Goal: Browse casually

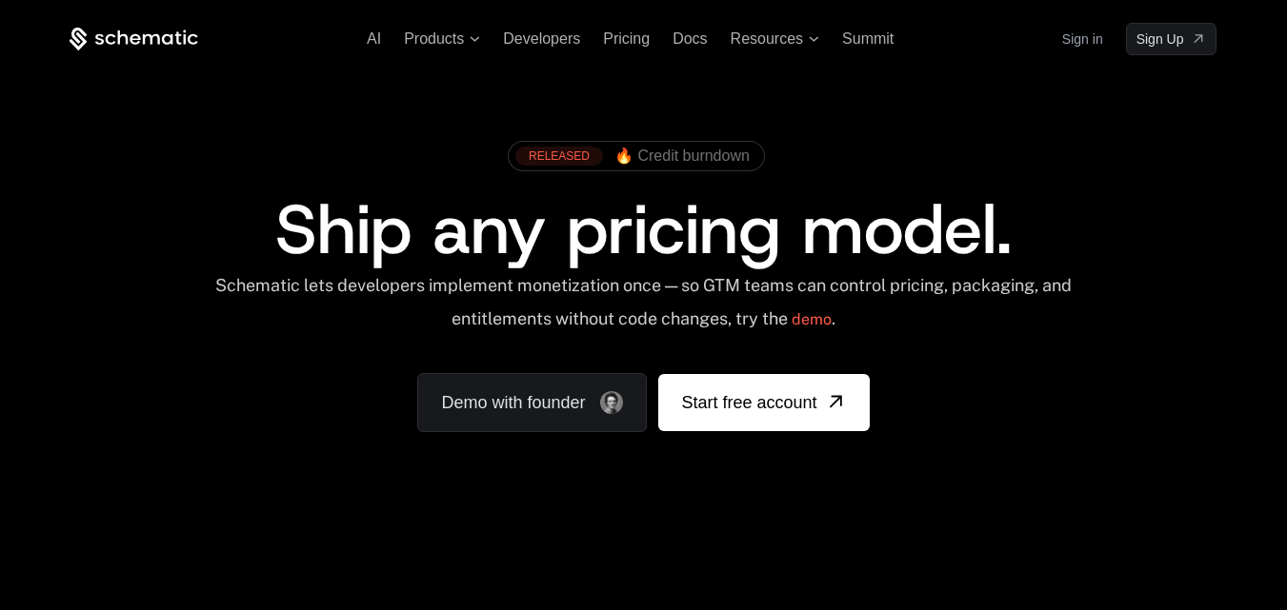
drag, startPoint x: 227, startPoint y: 218, endPoint x: 168, endPoint y: 46, distance: 182.2
click at [227, 218] on div "Ship any pricing model." at bounding box center [643, 229] width 1027 height 69
